Goal: Transaction & Acquisition: Subscribe to service/newsletter

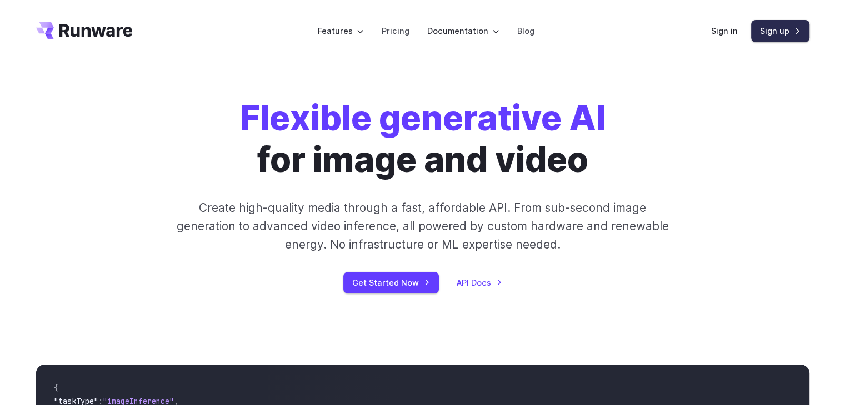
click at [764, 32] on link "Sign up" at bounding box center [780, 31] width 58 height 22
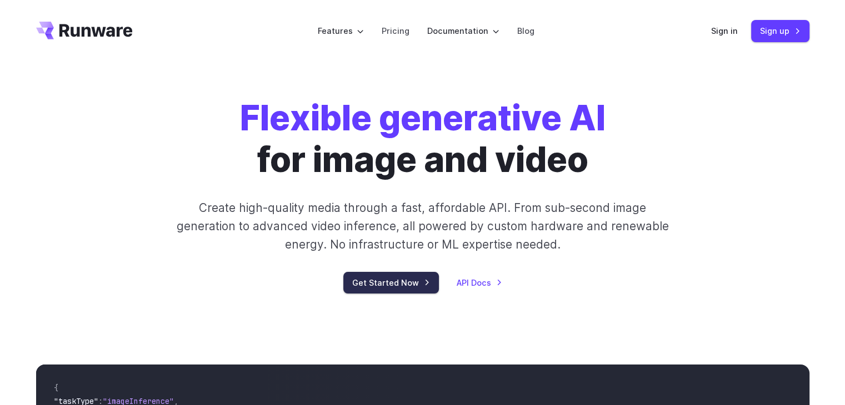
click at [400, 280] on link "Get Started Now" at bounding box center [391, 283] width 96 height 22
click at [727, 32] on link "Sign in" at bounding box center [724, 30] width 27 height 13
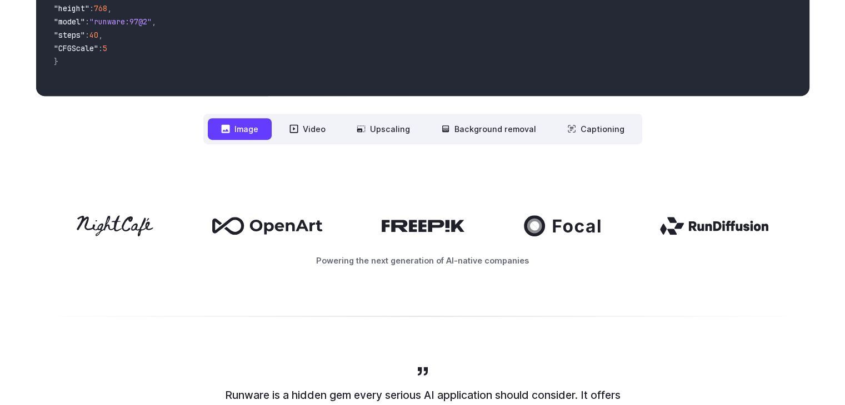
scroll to position [444, 0]
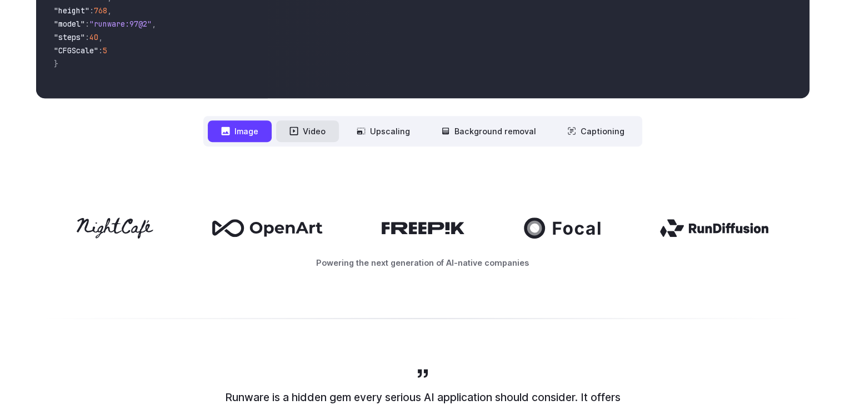
click at [309, 131] on button "Video" at bounding box center [307, 131] width 63 height 22
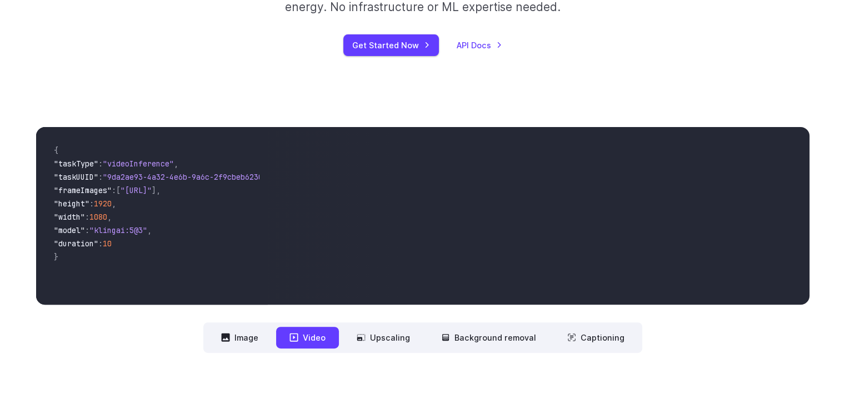
scroll to position [56, 0]
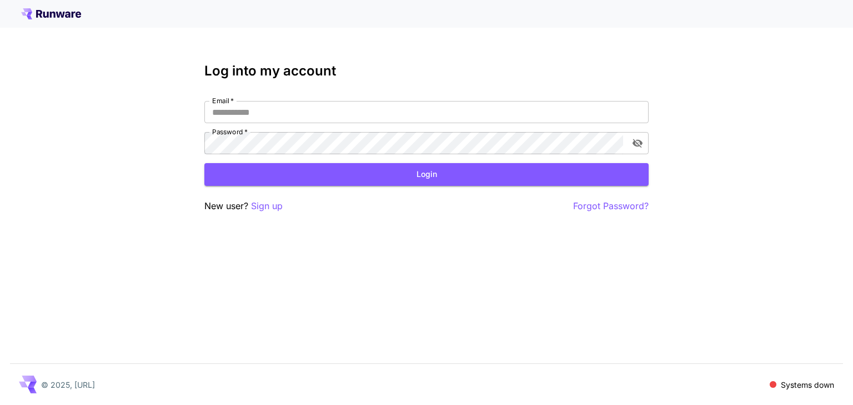
click at [469, 124] on div "Email   * Email   * Password   * Password   *" at bounding box center [426, 127] width 444 height 53
